Goal: Complete application form: Complete application form

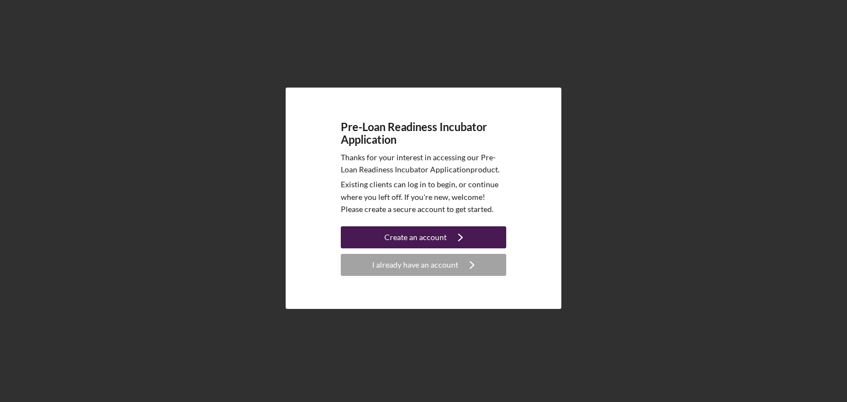
click at [450, 237] on icon "Icon/Navigate" at bounding box center [460, 238] width 28 height 28
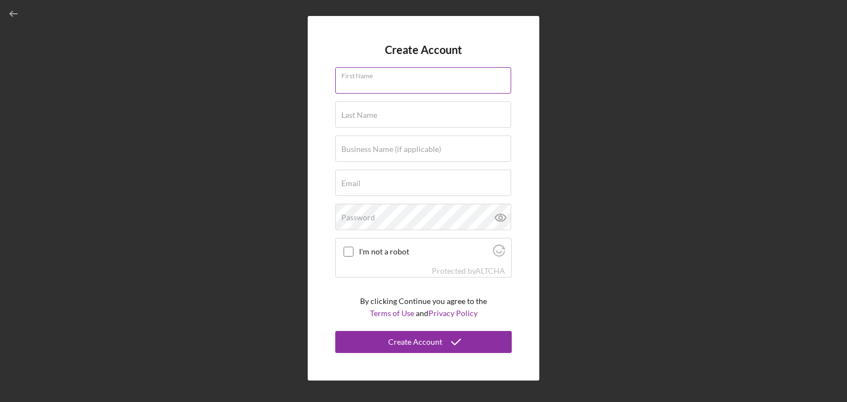
click at [410, 80] on input "First Name" at bounding box center [423, 80] width 176 height 26
type input "[PERSON_NAME]"
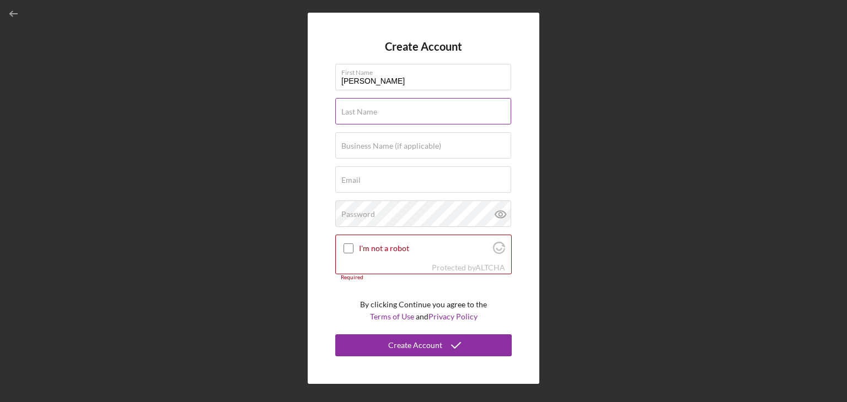
click at [388, 119] on input "Last Name" at bounding box center [423, 111] width 176 height 26
type input "[PERSON_NAME]"
click at [384, 176] on div "Email Required" at bounding box center [423, 180] width 176 height 28
type input "[EMAIL_ADDRESS][DOMAIN_NAME]"
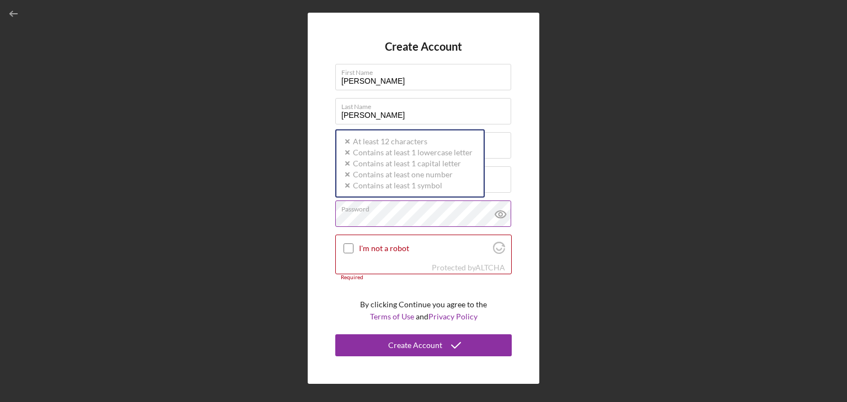
click at [411, 211] on div "Password Icon/icon-validation-no At least 12 characters Icon/icon-validation-no…" at bounding box center [423, 215] width 176 height 28
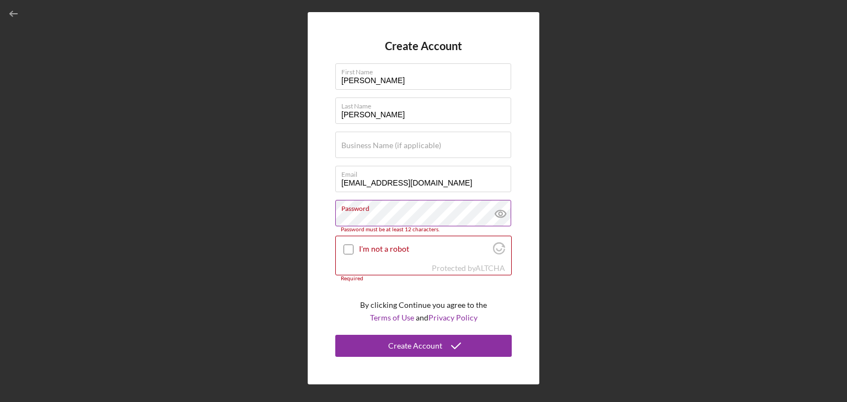
click at [502, 216] on icon at bounding box center [501, 214] width 28 height 28
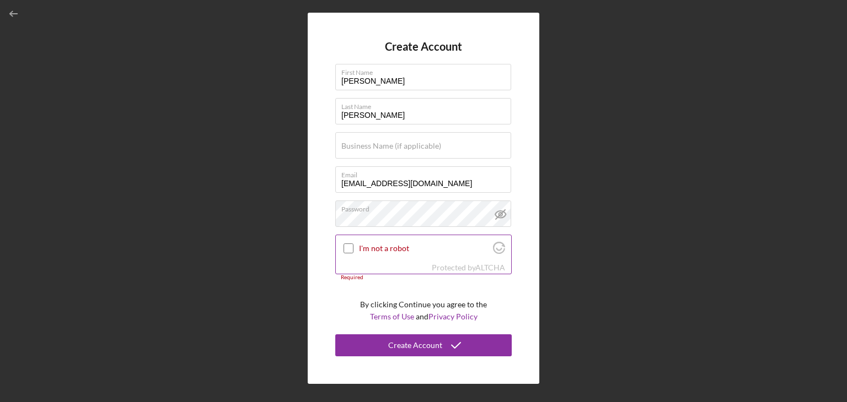
click at [351, 247] on input "I'm not a robot" at bounding box center [348, 249] width 10 height 10
checkbox input "true"
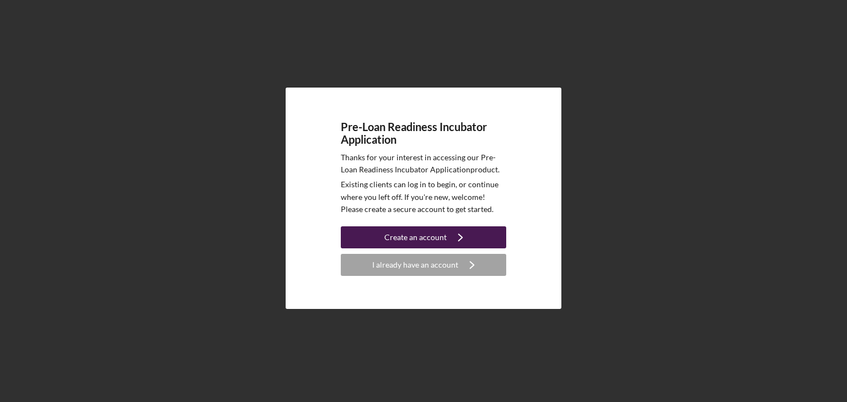
click at [430, 234] on div "Create an account" at bounding box center [415, 238] width 62 height 22
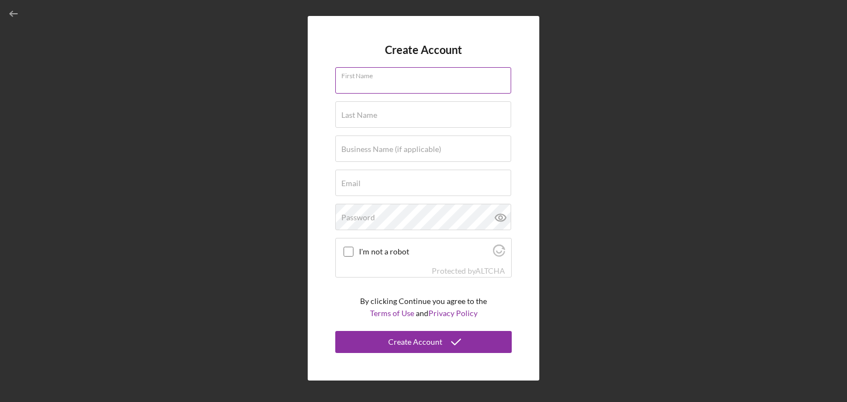
click at [417, 88] on input "First Name" at bounding box center [423, 80] width 176 height 26
type input "[PERSON_NAME]"
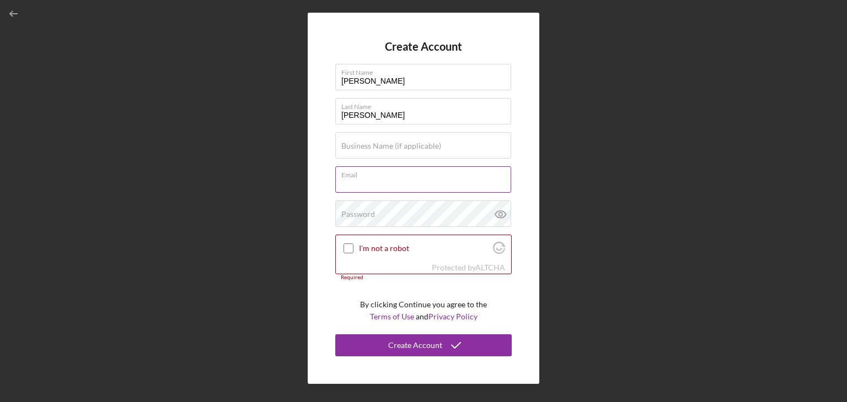
click at [417, 176] on div "Email Required" at bounding box center [423, 180] width 176 height 28
type input "[EMAIL_ADDRESS][DOMAIN_NAME]"
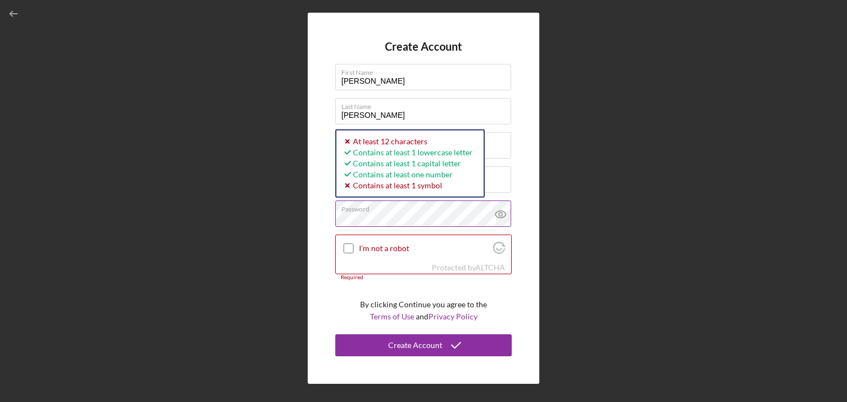
click at [497, 214] on icon at bounding box center [501, 215] width 28 height 28
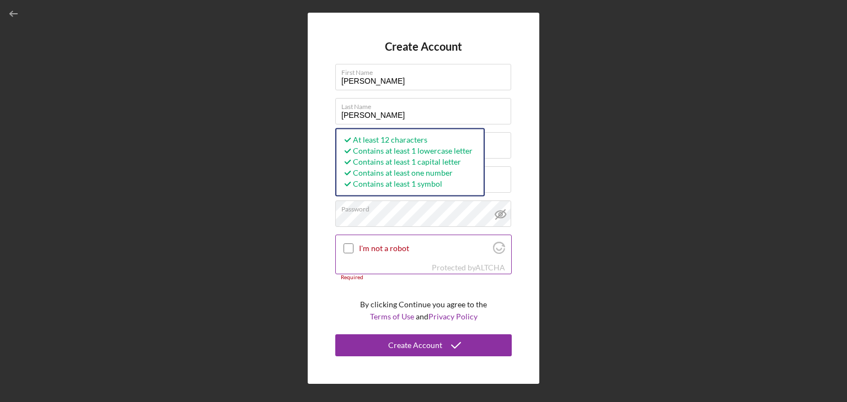
click at [349, 247] on input "I'm not a robot" at bounding box center [348, 249] width 10 height 10
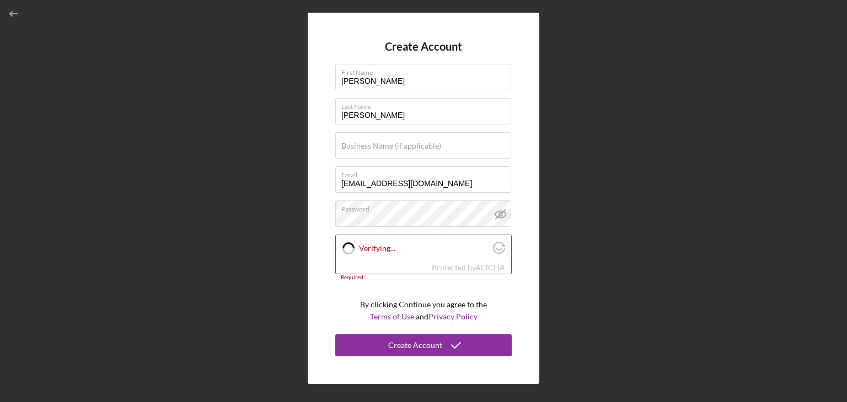
checkbox input "true"
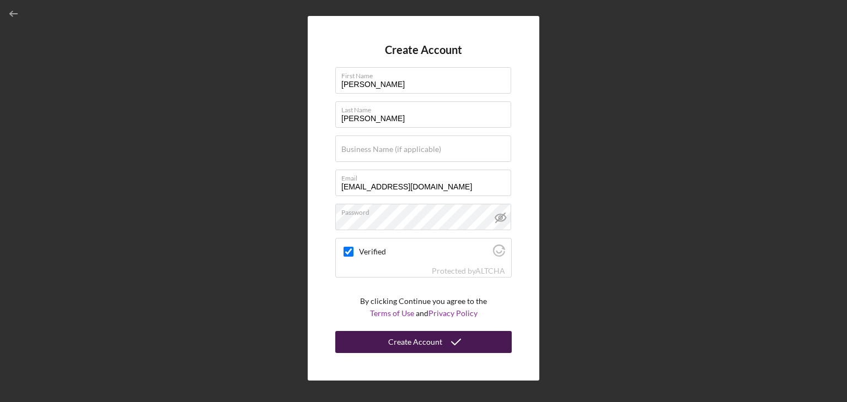
click at [454, 344] on polyline "submit" at bounding box center [455, 343] width 9 height 6
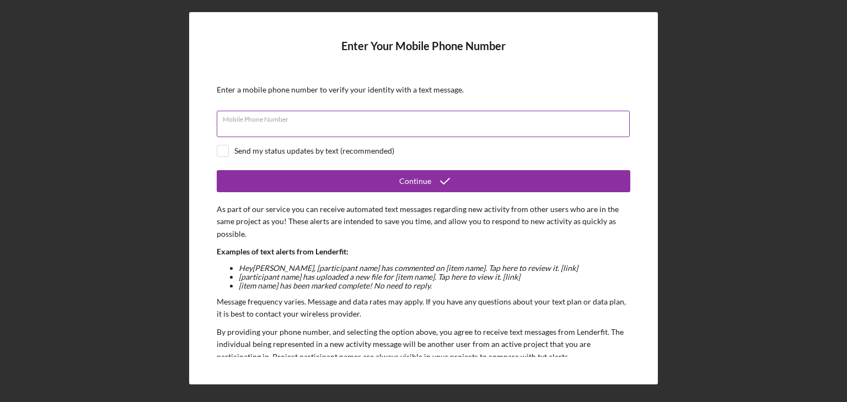
click at [362, 117] on div "Mobile Phone Number" at bounding box center [423, 125] width 413 height 28
type input "(616) 516-8482"
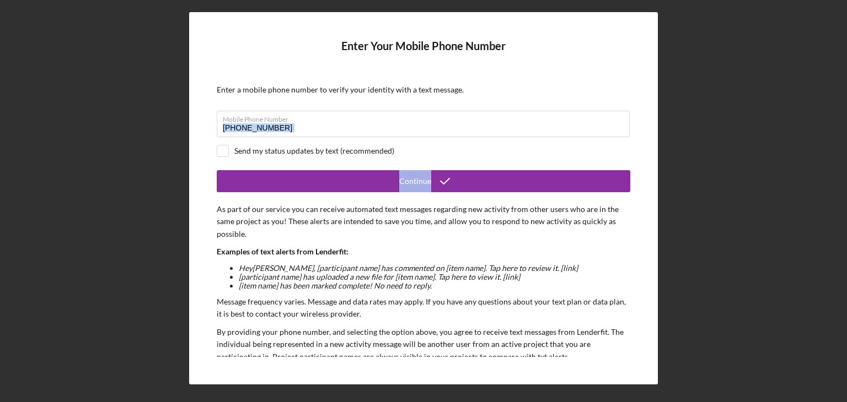
drag, startPoint x: 630, startPoint y: 124, endPoint x: 631, endPoint y: 186, distance: 62.3
click at [631, 186] on div "Enter Your Mobile Phone Number Enter a mobile phone number to verify your ident…" at bounding box center [423, 198] width 469 height 373
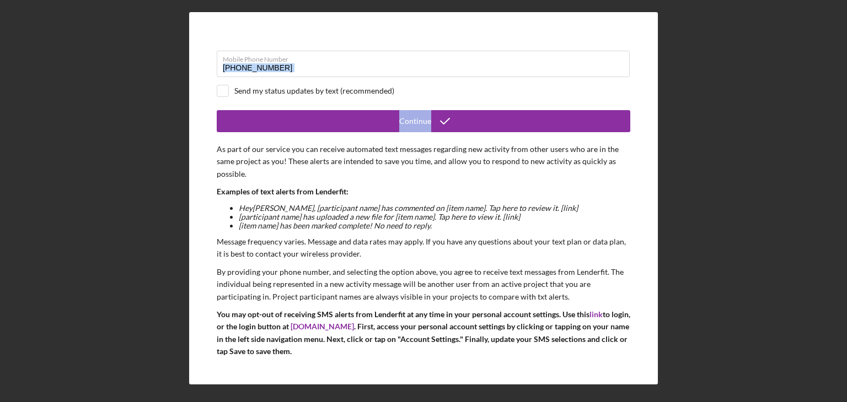
scroll to position [83, 0]
